Goal: Task Accomplishment & Management: Manage account settings

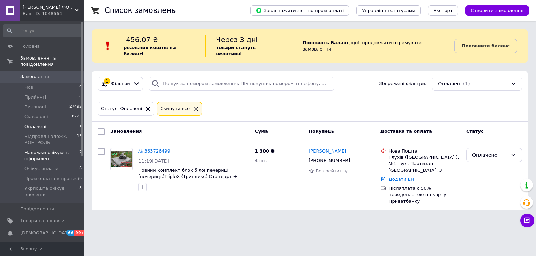
click at [42, 150] on span "Наложки очікують оформлен" at bounding box center [51, 156] width 55 height 13
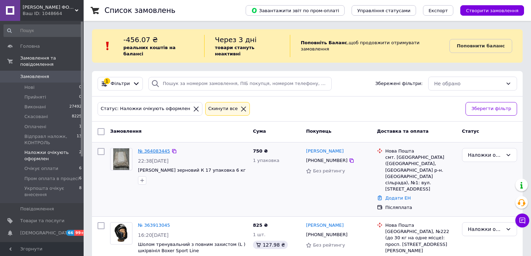
click at [149, 149] on link "№ 364083445" at bounding box center [154, 151] width 32 height 5
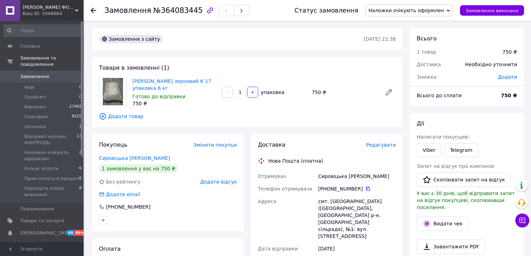
click at [405, 11] on span "Наложки очікують оформлен" at bounding box center [407, 11] width 76 height 6
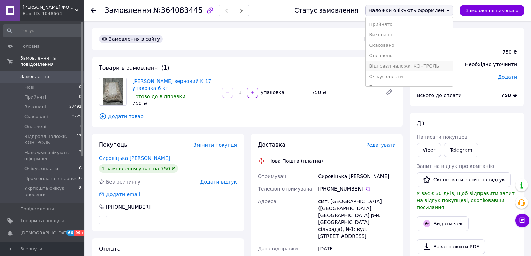
click at [427, 66] on li "Відправл наложк, КОНТРОЛЬ" at bounding box center [409, 66] width 87 height 10
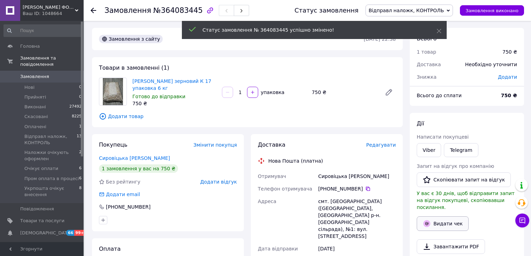
click at [439, 217] on button "Видати чек" at bounding box center [443, 224] width 52 height 15
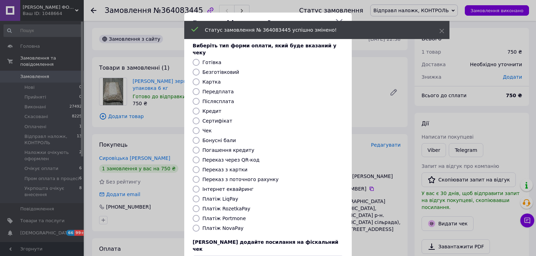
click at [213, 226] on label "Платіж NovaPay" at bounding box center [222, 229] width 41 height 6
click at [199, 225] on input "Платіж NovaPay" at bounding box center [196, 228] width 7 height 7
radio input "true"
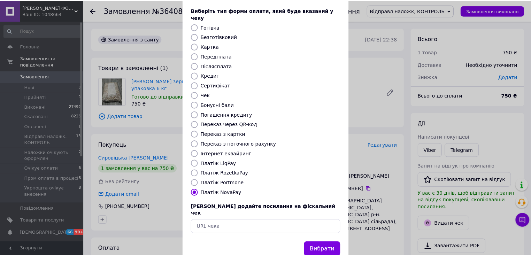
scroll to position [43, 0]
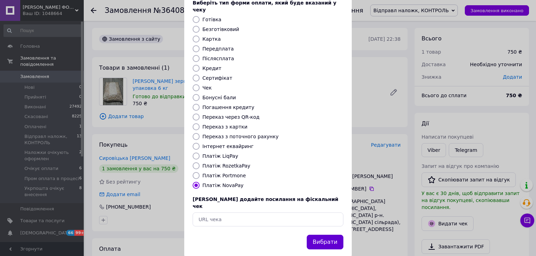
click at [339, 235] on button "Вибрати" at bounding box center [325, 242] width 37 height 15
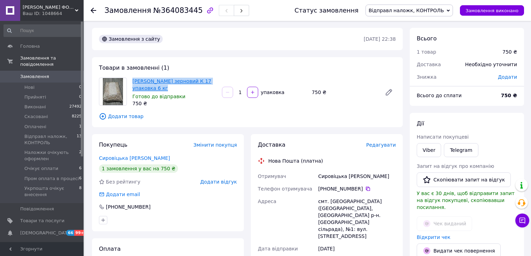
drag, startPoint x: 165, startPoint y: 86, endPoint x: 134, endPoint y: 81, distance: 31.9
click at [134, 81] on span "[PERSON_NAME] зерновий К 17 упаковка 6 кг" at bounding box center [175, 85] width 84 height 14
copy link "[PERSON_NAME] зерновий К 17 упаковка 6 кг"
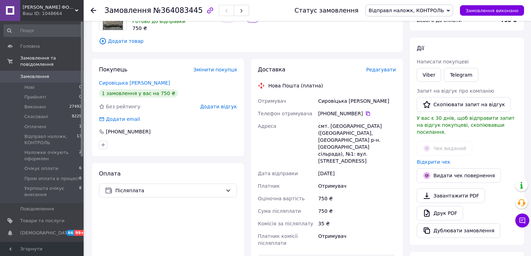
scroll to position [84, 0]
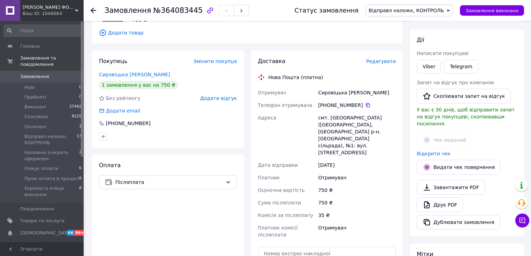
drag, startPoint x: 363, startPoint y: 106, endPoint x: 360, endPoint y: 0, distance: 106.1
click at [366, 106] on icon at bounding box center [368, 105] width 4 height 4
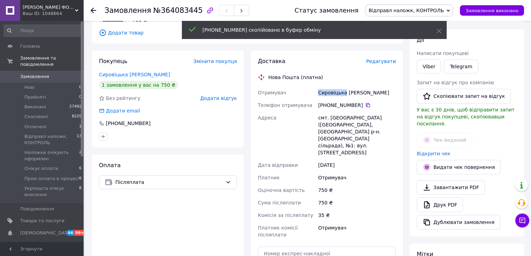
drag, startPoint x: 319, startPoint y: 93, endPoint x: 345, endPoint y: 93, distance: 25.1
click at [345, 93] on div "Сировіцька [PERSON_NAME]" at bounding box center [357, 92] width 81 height 13
copy div "Сировіцька"
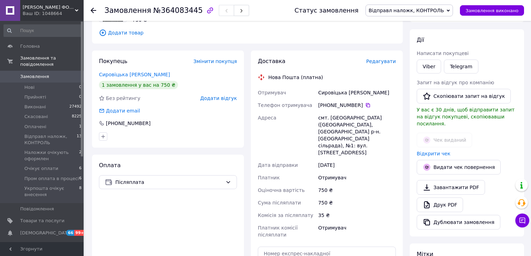
click at [365, 93] on div "Сировіцька [PERSON_NAME]" at bounding box center [357, 92] width 81 height 13
drag, startPoint x: 361, startPoint y: 92, endPoint x: 345, endPoint y: 92, distance: 15.3
click at [345, 92] on div "Сировіцька [PERSON_NAME]" at bounding box center [357, 92] width 81 height 13
copy div "[PERSON_NAME]"
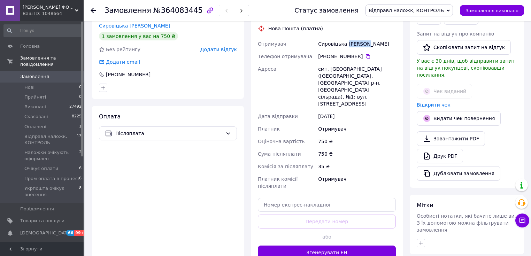
scroll to position [140, 0]
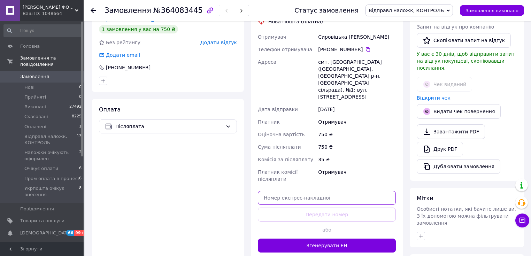
click at [342, 191] on input "text" at bounding box center [327, 198] width 138 height 14
paste input "20451258456478"
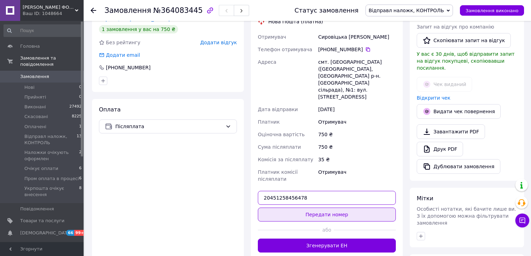
type input "20451258456478"
click at [343, 208] on button "Передати номер" at bounding box center [327, 215] width 138 height 14
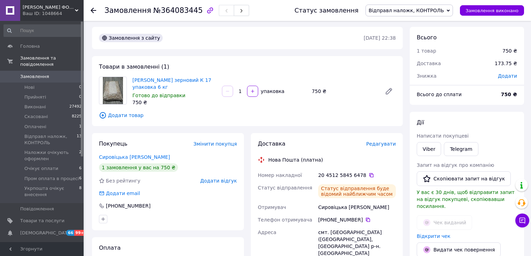
scroll to position [0, 0]
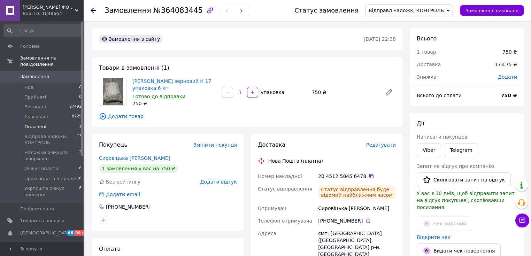
click at [37, 124] on span "Оплачені" at bounding box center [35, 127] width 22 height 6
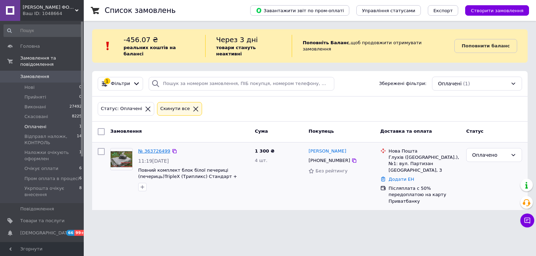
click at [148, 149] on link "№ 363726499" at bounding box center [154, 151] width 32 height 5
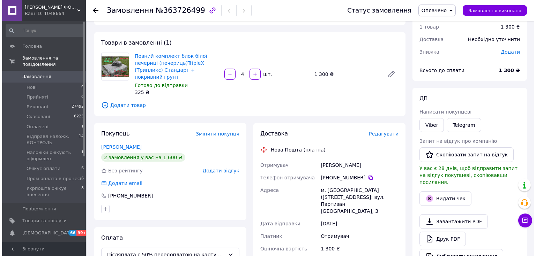
scroll to position [112, 0]
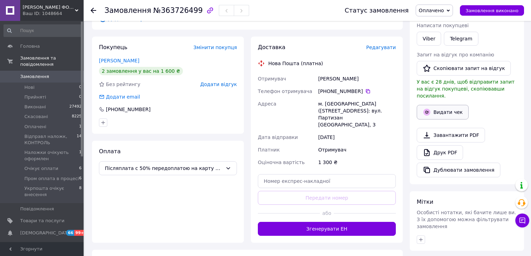
click at [451, 109] on button "Видати чек" at bounding box center [443, 112] width 52 height 15
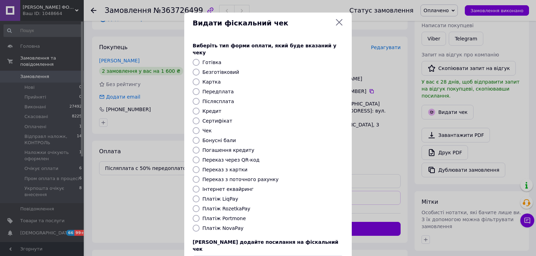
click at [220, 89] on label "Передплата" at bounding box center [217, 92] width 31 height 6
click at [199, 88] on input "Передплата" at bounding box center [196, 91] width 7 height 7
radio input "true"
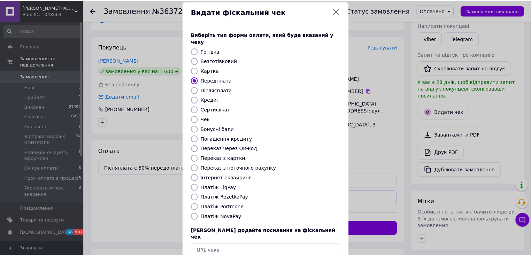
scroll to position [43, 0]
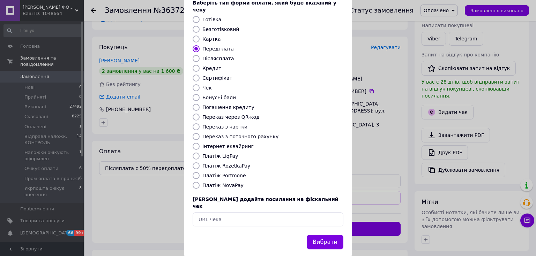
click at [314, 235] on button "Вибрати" at bounding box center [325, 242] width 37 height 15
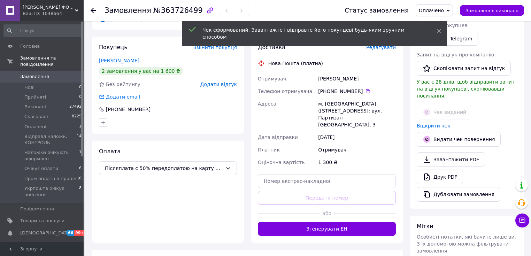
click at [431, 123] on link "Відкрити чек" at bounding box center [434, 126] width 34 height 6
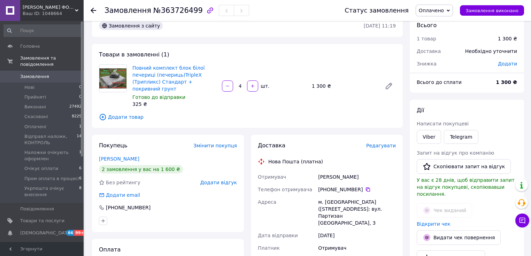
scroll to position [0, 0]
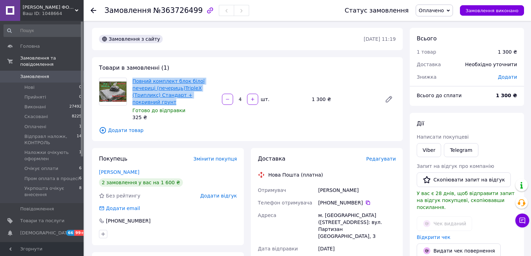
drag, startPoint x: 143, startPoint y: 100, endPoint x: 133, endPoint y: 81, distance: 21.7
click at [133, 81] on span "Повний комплект блок білої печериці (печериць)TripleX (Трипликс) Стандарт + пок…" at bounding box center [175, 92] width 84 height 28
copy link "Повний комплект блок білої печериці (печериць)TripleX (Трипликс) Стандарт + пок…"
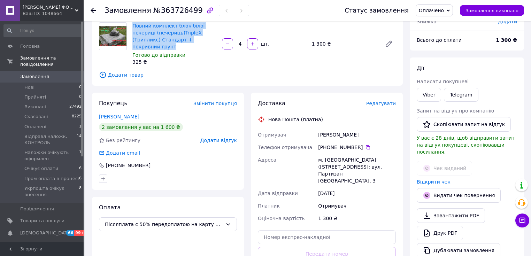
scroll to position [56, 0]
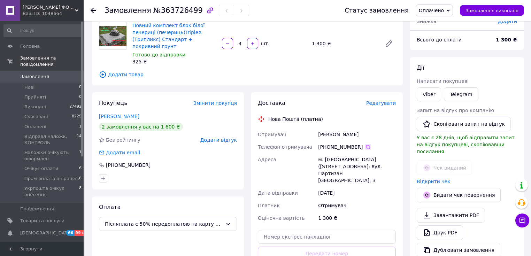
click at [365, 148] on icon at bounding box center [368, 147] width 6 height 6
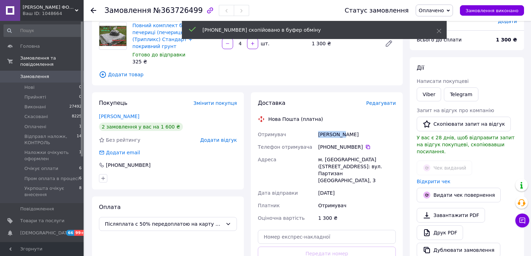
drag, startPoint x: 321, startPoint y: 135, endPoint x: 341, endPoint y: 136, distance: 19.9
click at [341, 136] on div "Отримувач [PERSON_NAME] Телефон отримувача [PHONE_NUMBER]   Адреса м. [GEOGRAPH…" at bounding box center [327, 176] width 141 height 96
copy div "Отримувач [PERSON_NAME]"
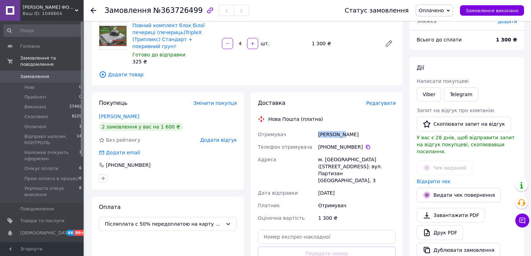
drag, startPoint x: 344, startPoint y: 134, endPoint x: 373, endPoint y: 135, distance: 29.3
click at [373, 135] on div "[PERSON_NAME]" at bounding box center [357, 134] width 81 height 13
copy div "[PERSON_NAME]"
drag, startPoint x: 328, startPoint y: 223, endPoint x: 331, endPoint y: 226, distance: 3.9
click at [328, 230] on input "text" at bounding box center [327, 237] width 138 height 14
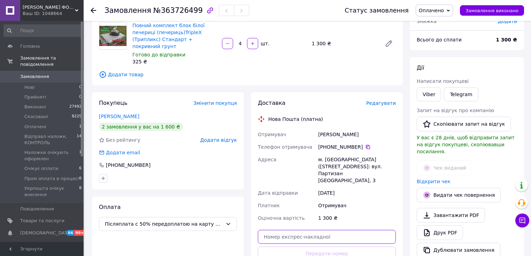
paste input "20451258457110"
type input "20451258457110"
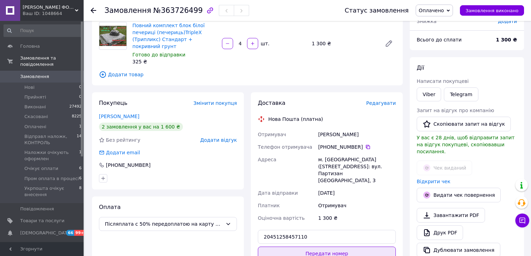
click at [347, 247] on button "Передати номер" at bounding box center [327, 254] width 138 height 14
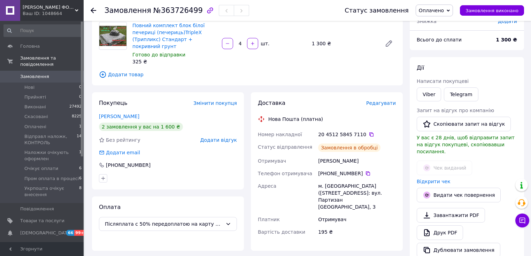
click at [439, 11] on span "Оплачено" at bounding box center [431, 11] width 25 height 6
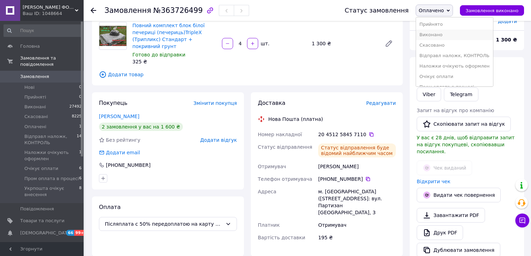
click at [447, 36] on li "Виконано" at bounding box center [454, 35] width 77 height 10
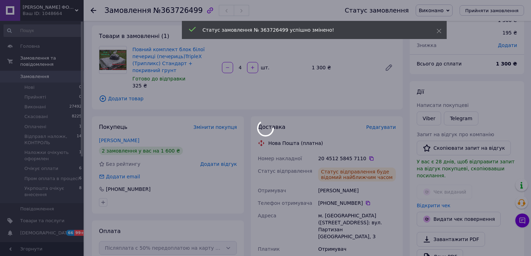
scroll to position [0, 0]
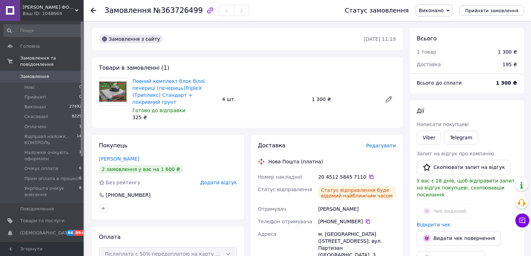
click at [32, 74] on span "Замовлення" at bounding box center [34, 77] width 29 height 6
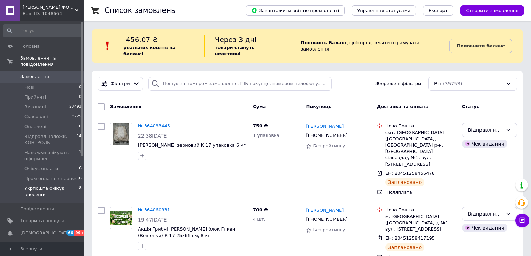
click at [43, 186] on span "Укрпошта очікує внесення" at bounding box center [51, 192] width 55 height 13
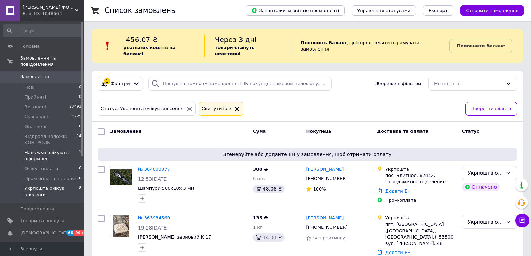
click at [42, 151] on span "Наложки очікують оформлен" at bounding box center [51, 156] width 55 height 13
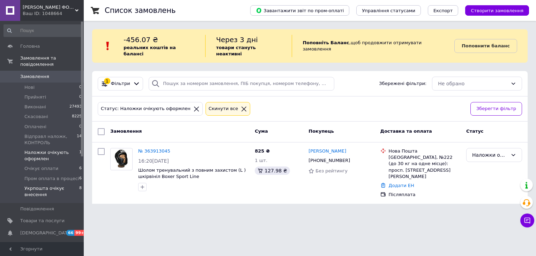
click at [33, 186] on span "Укрпошта очікує внесення" at bounding box center [51, 192] width 55 height 13
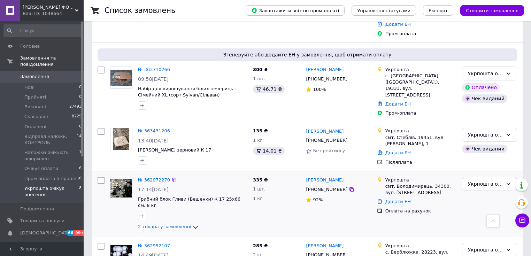
scroll to position [389, 0]
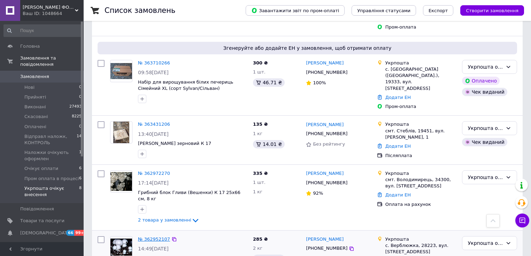
click at [152, 237] on link "№ 362952107" at bounding box center [154, 239] width 32 height 5
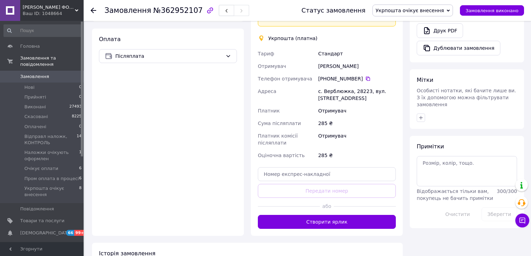
scroll to position [319, 0]
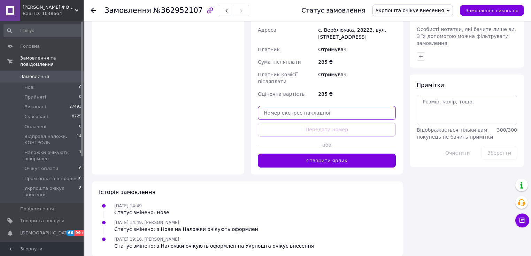
click at [322, 106] on input "text" at bounding box center [327, 113] width 138 height 14
paste input "0505375789099"
type input "0505375789099"
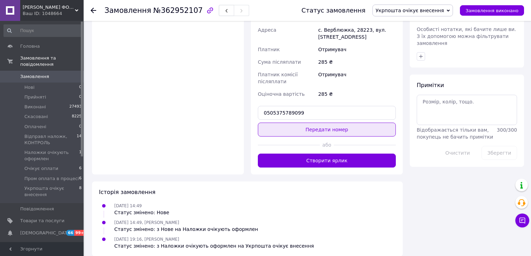
click at [332, 123] on button "Передати номер" at bounding box center [327, 130] width 138 height 14
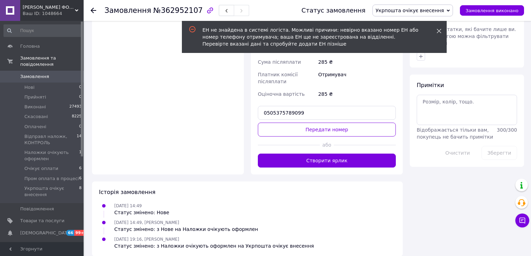
click at [440, 30] on icon at bounding box center [439, 31] width 5 height 5
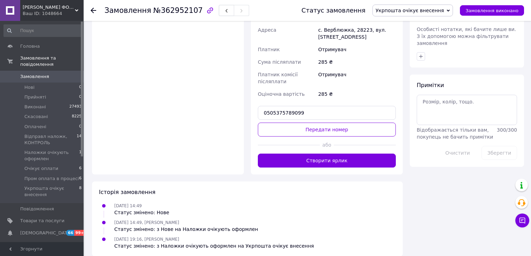
click at [40, 74] on span "Замовлення" at bounding box center [34, 77] width 29 height 6
